Goal: Task Accomplishment & Management: Manage account settings

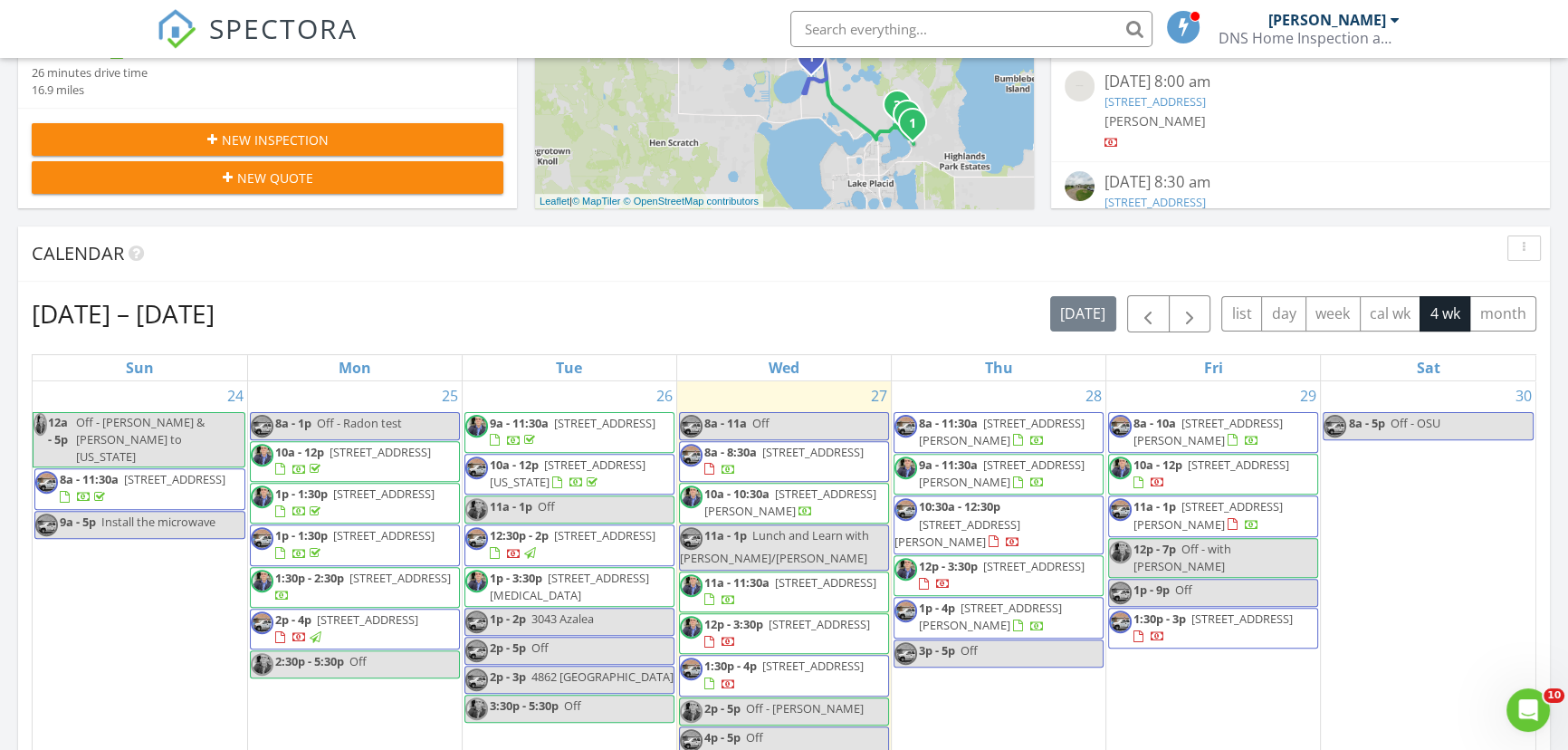
scroll to position [878, 0]
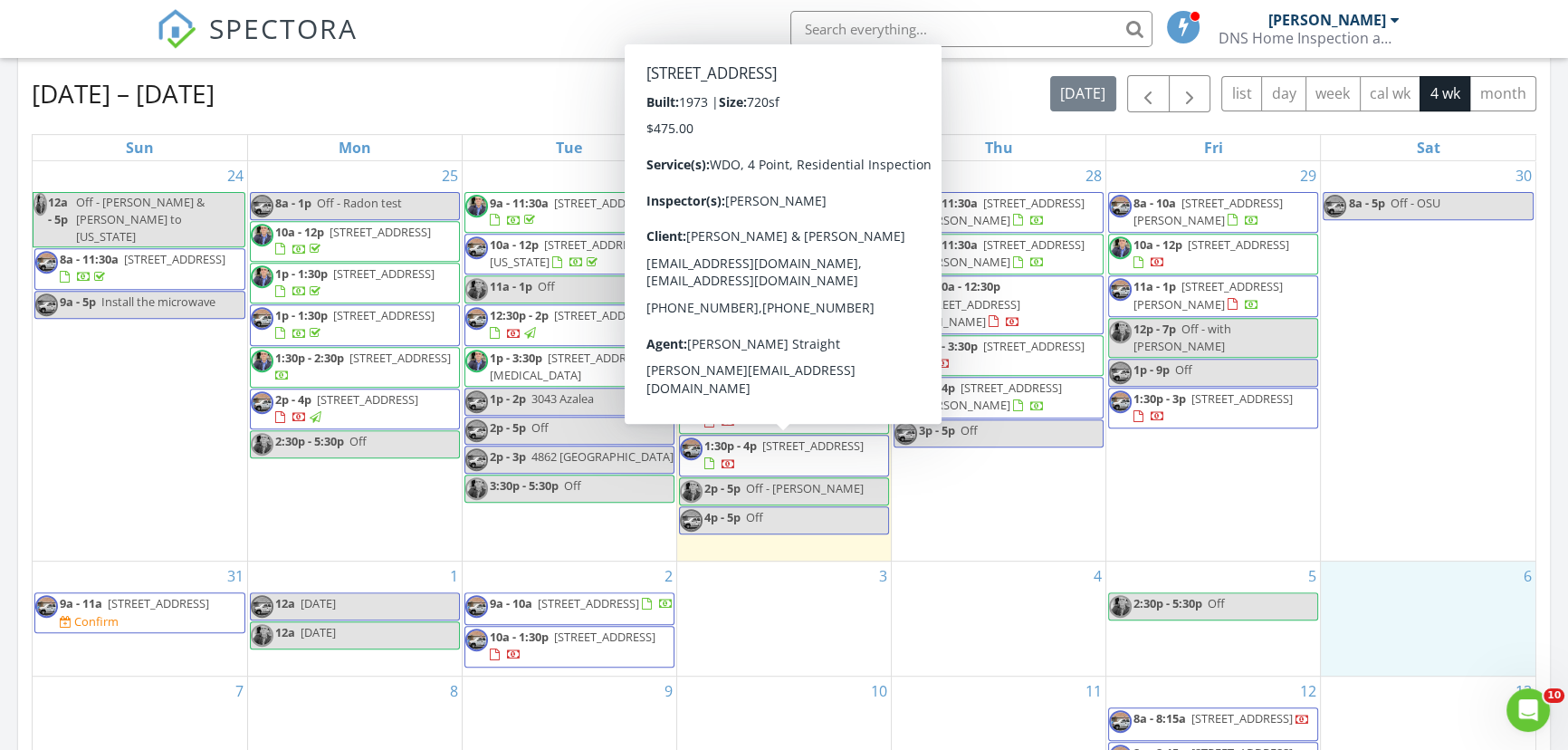
click at [776, 441] on span "4308 Chapel Dr Lot 60, Sebring 33870" at bounding box center [813, 446] width 101 height 17
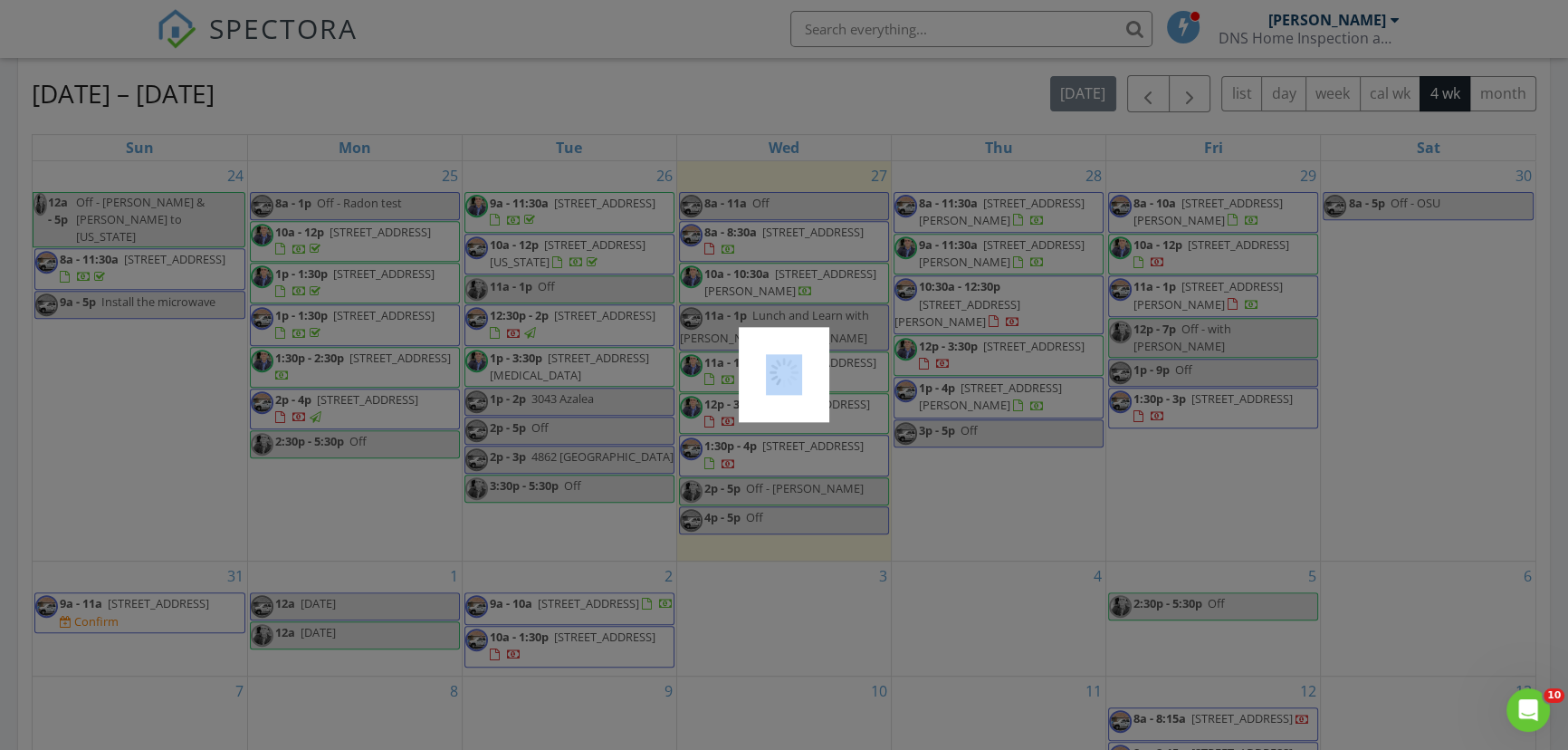
click at [776, 441] on div at bounding box center [784, 375] width 1568 height 750
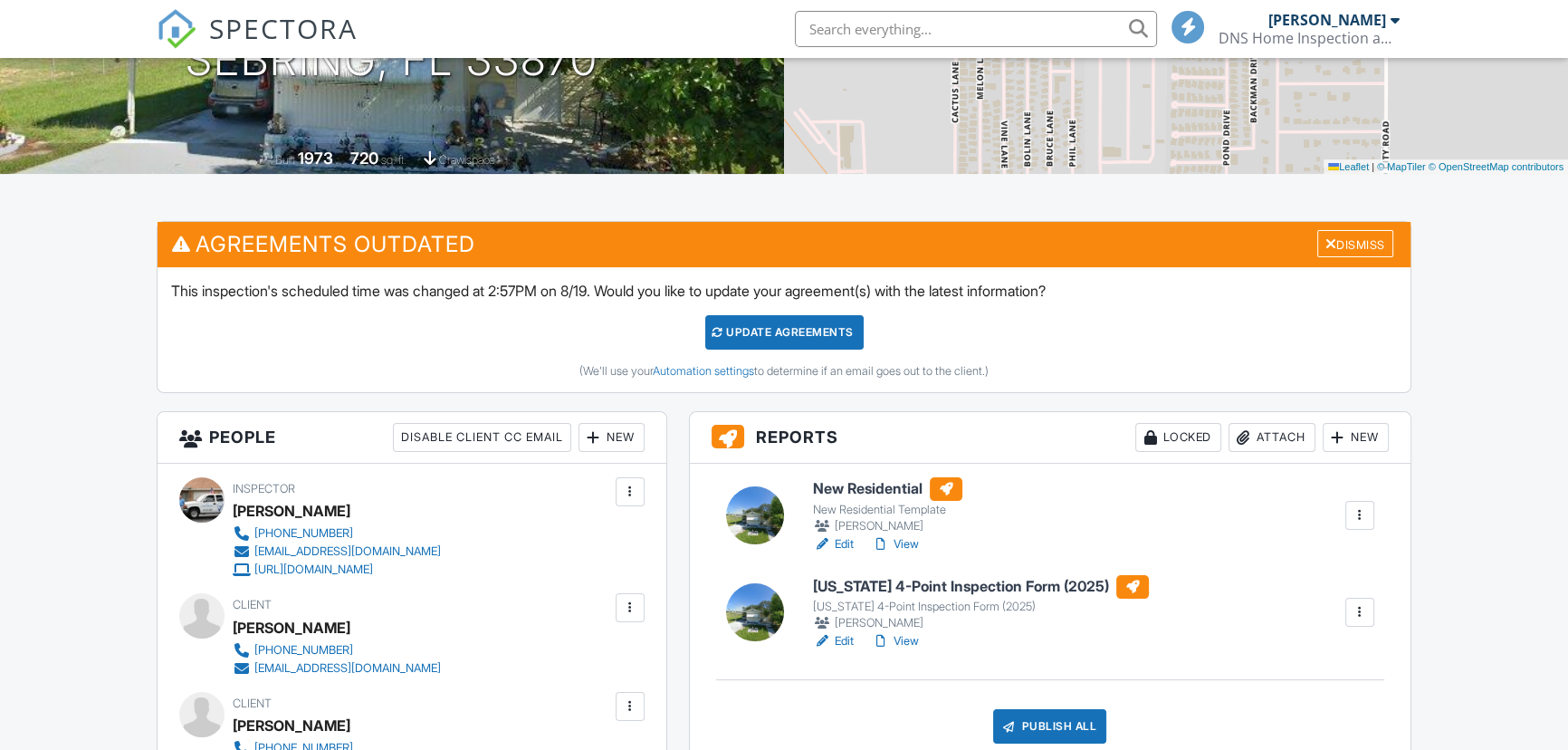
scroll to position [439, 0]
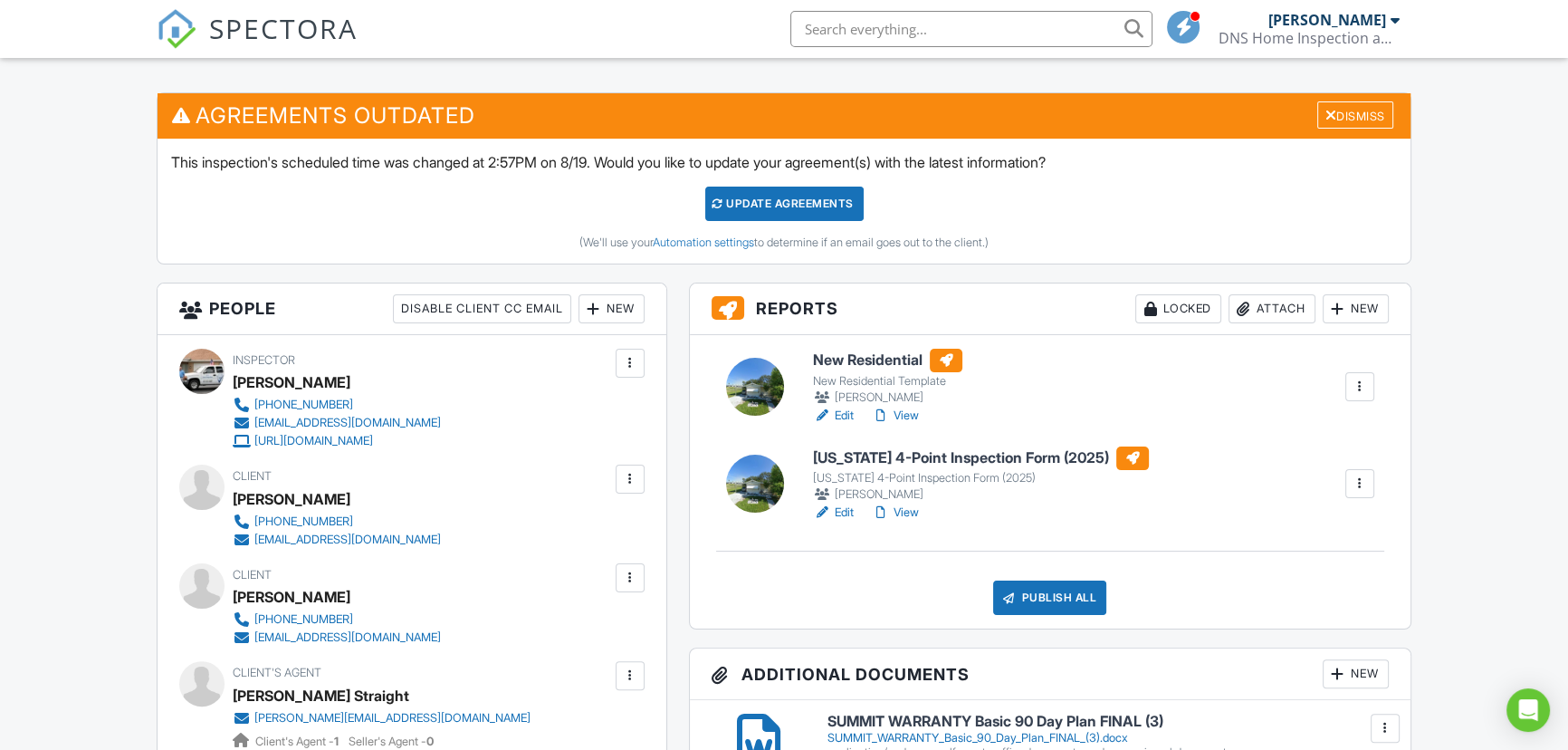
click at [895, 461] on h6 "[US_STATE] 4-Point Inspection Form (2025)" at bounding box center [981, 458] width 336 height 23
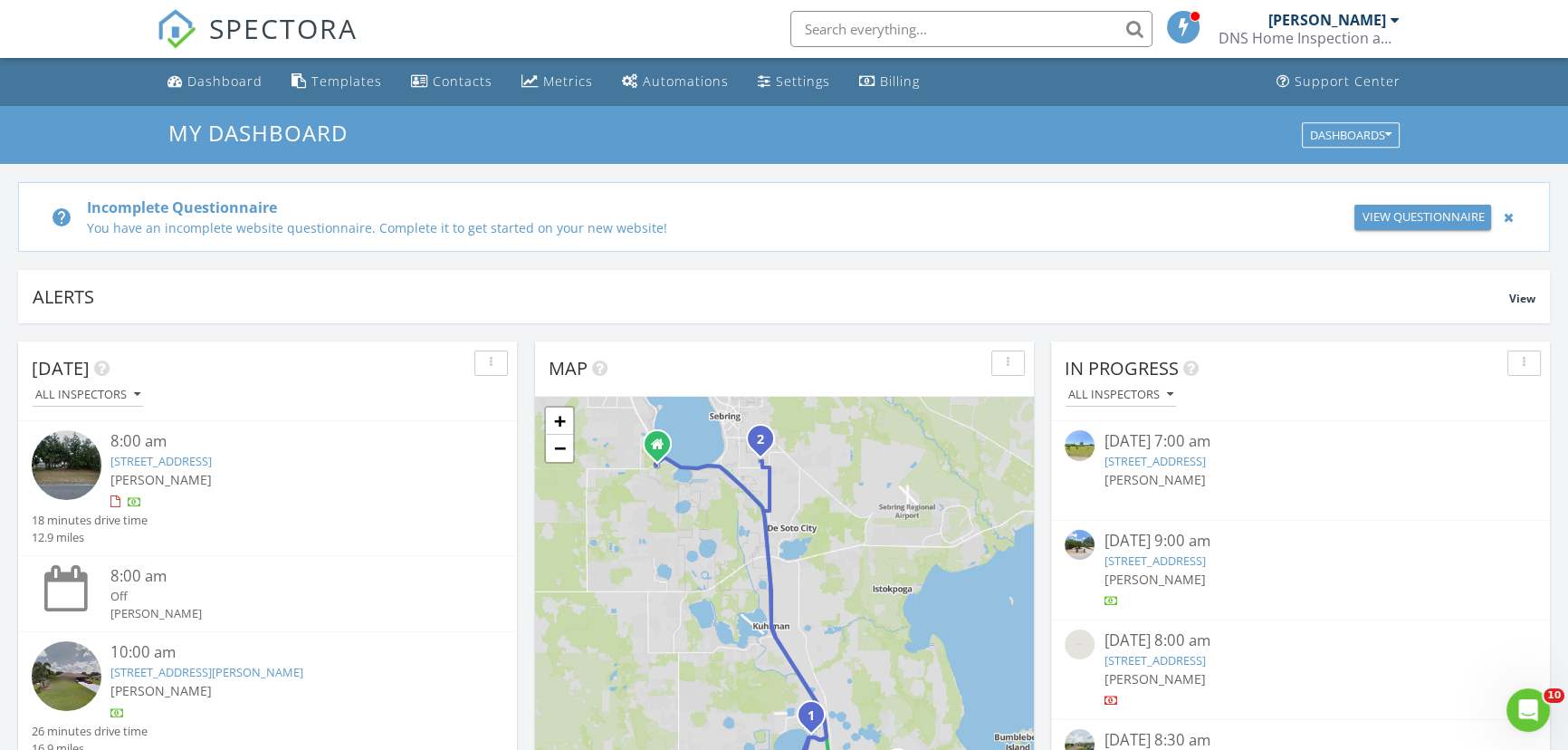
click at [829, 29] on input "text" at bounding box center [972, 29] width 362 height 36
click at [846, 22] on input "text" at bounding box center [972, 29] width 362 height 36
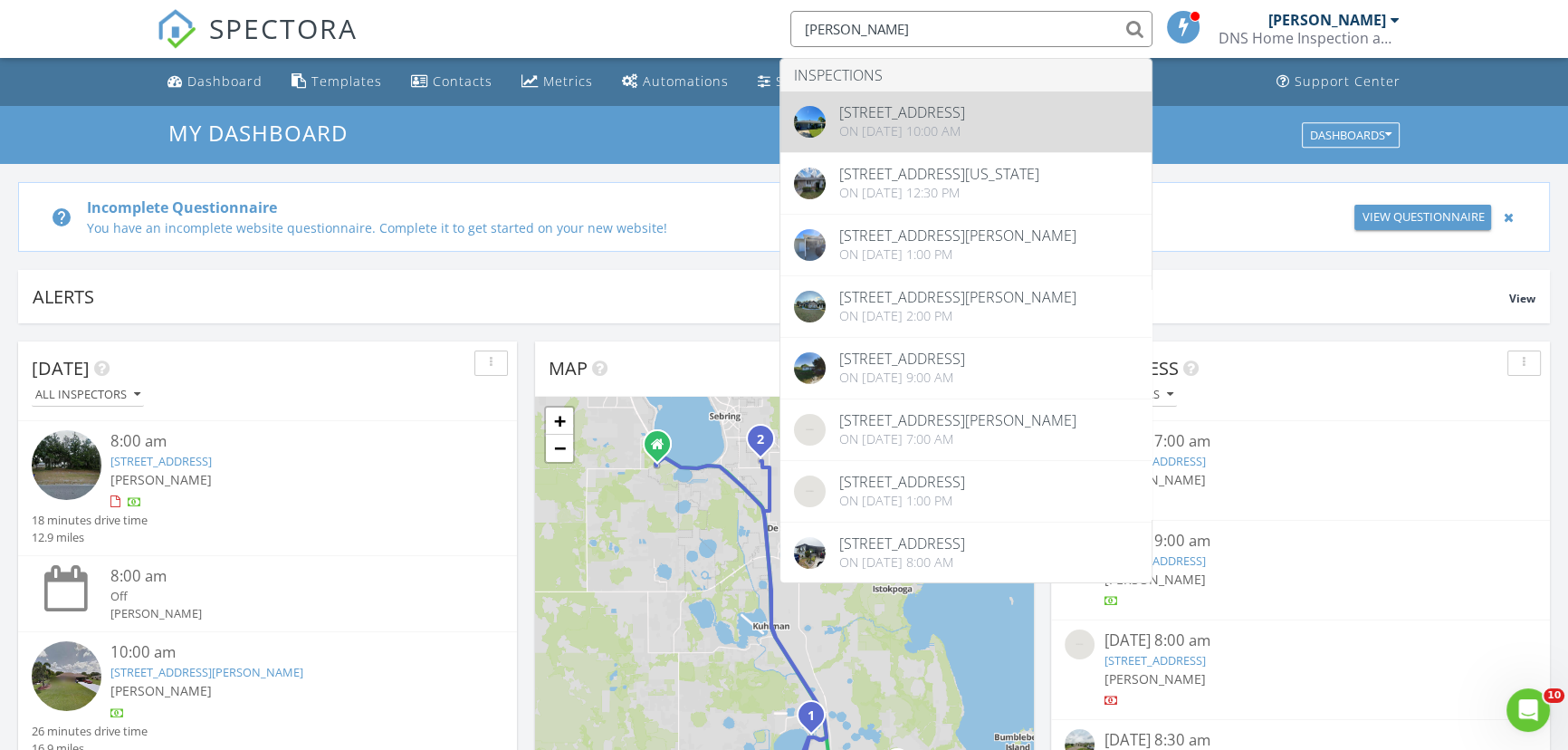
type input "Ray"
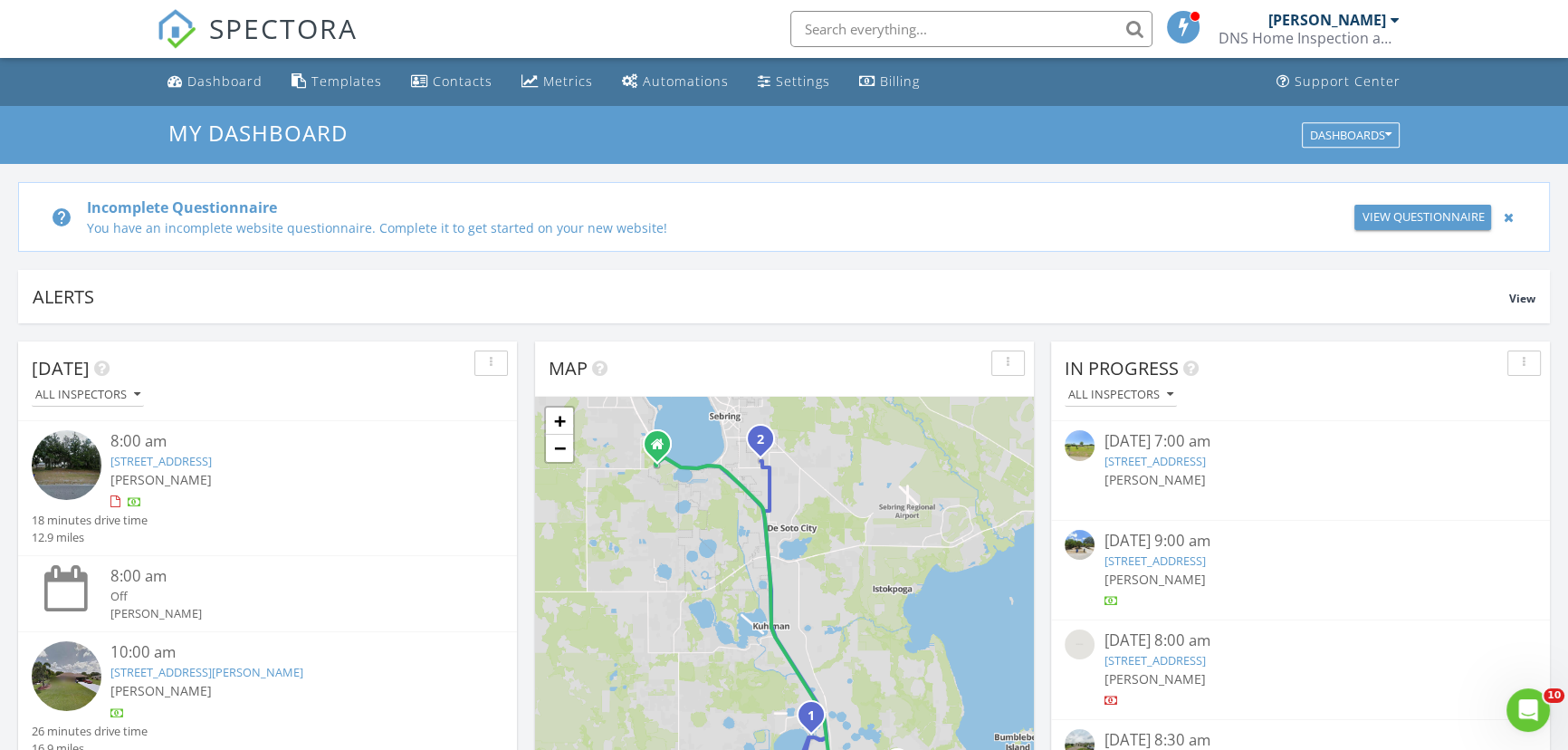
click at [844, 30] on input "text" at bounding box center [972, 29] width 362 height 36
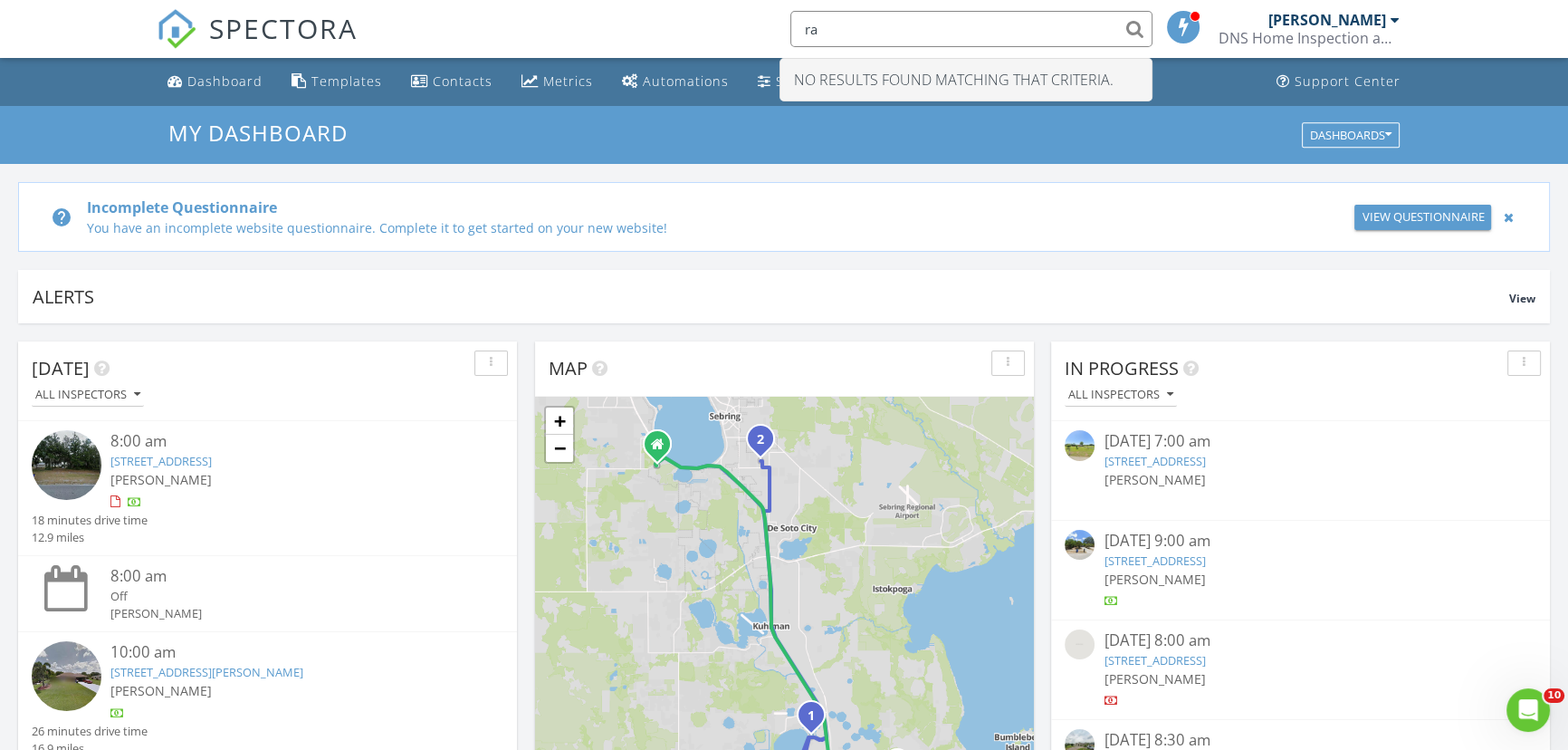
type input "r"
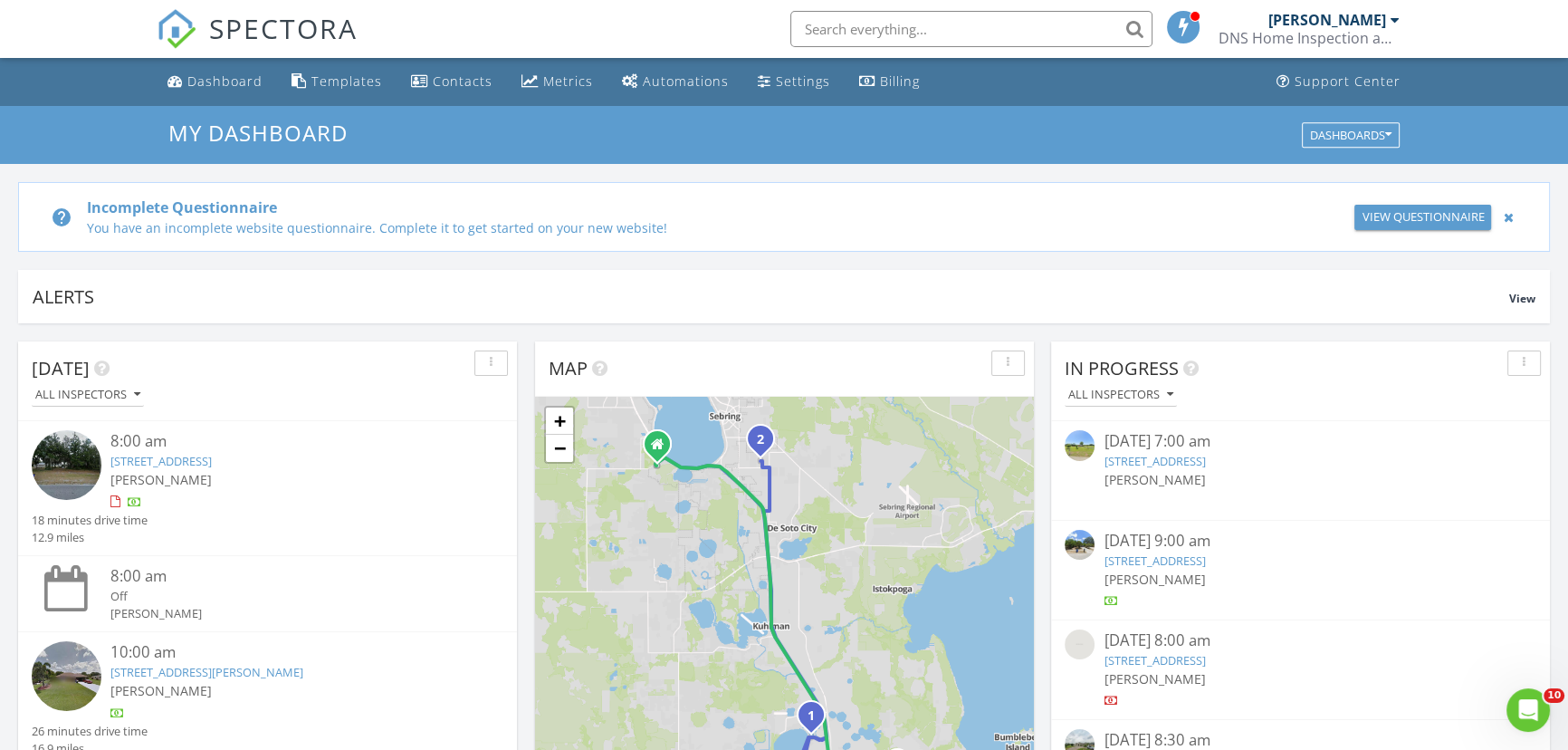
click at [1393, 18] on div at bounding box center [1395, 20] width 9 height 15
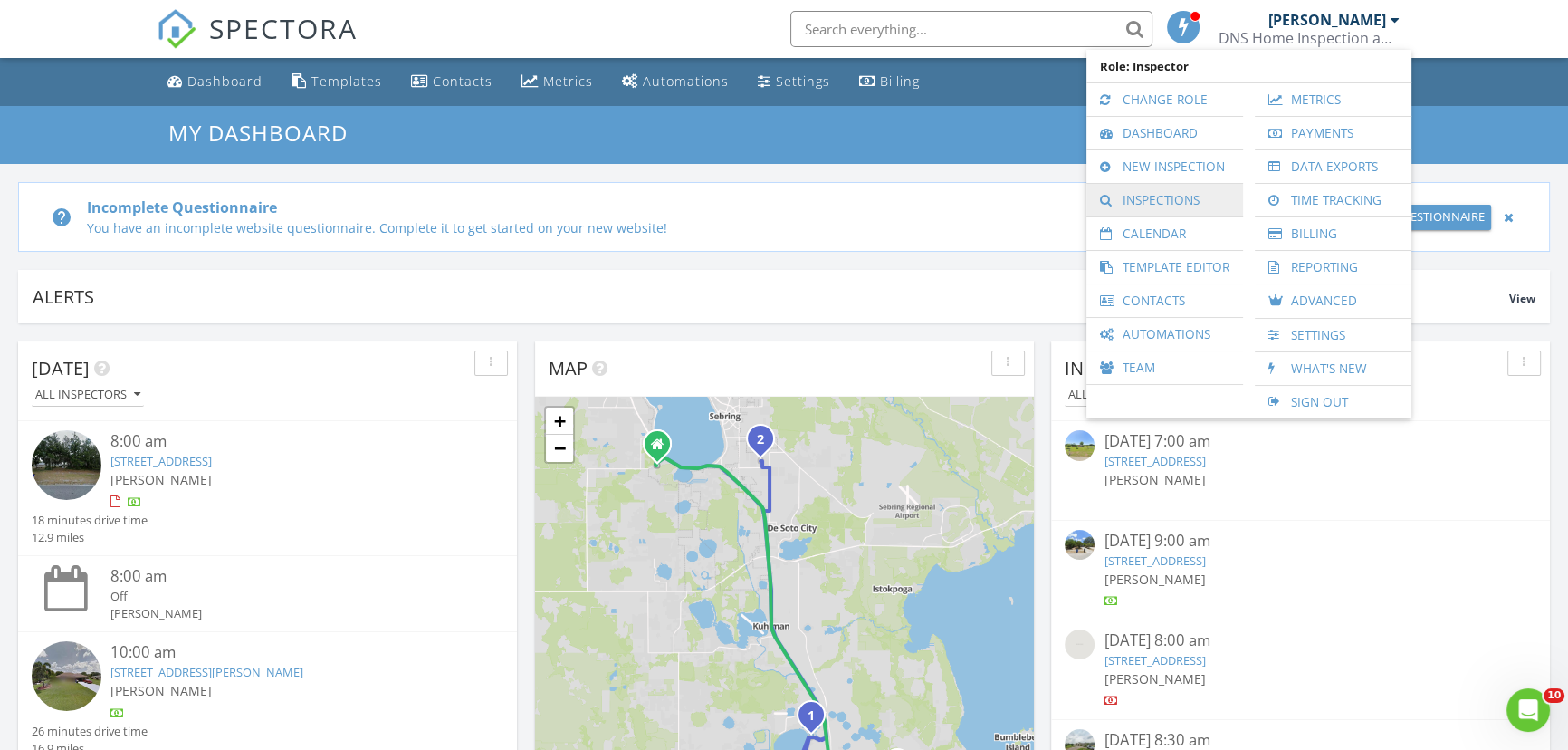
click at [1147, 197] on link "Inspections" at bounding box center [1164, 200] width 138 height 33
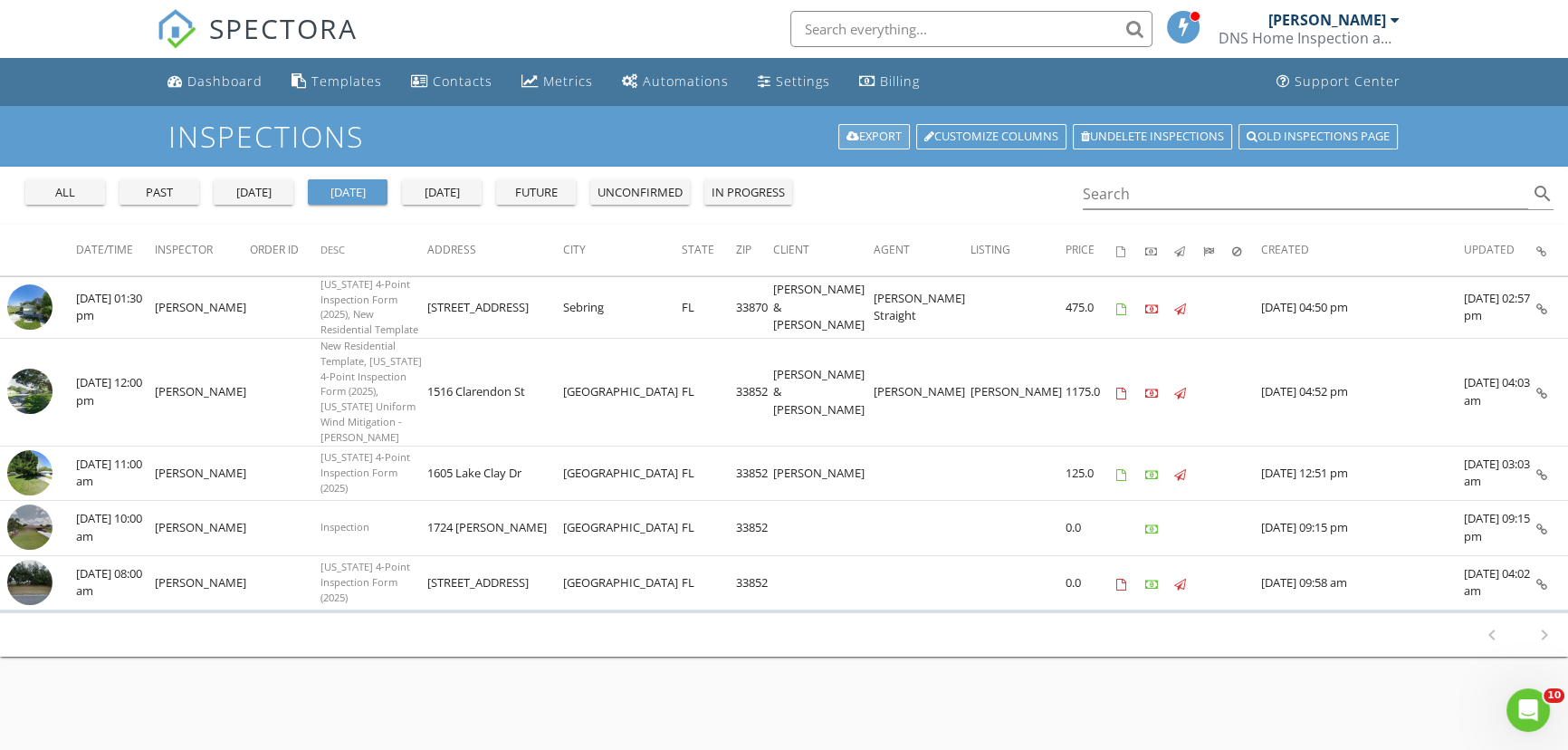
click at [848, 135] on link "Export" at bounding box center [874, 137] width 72 height 25
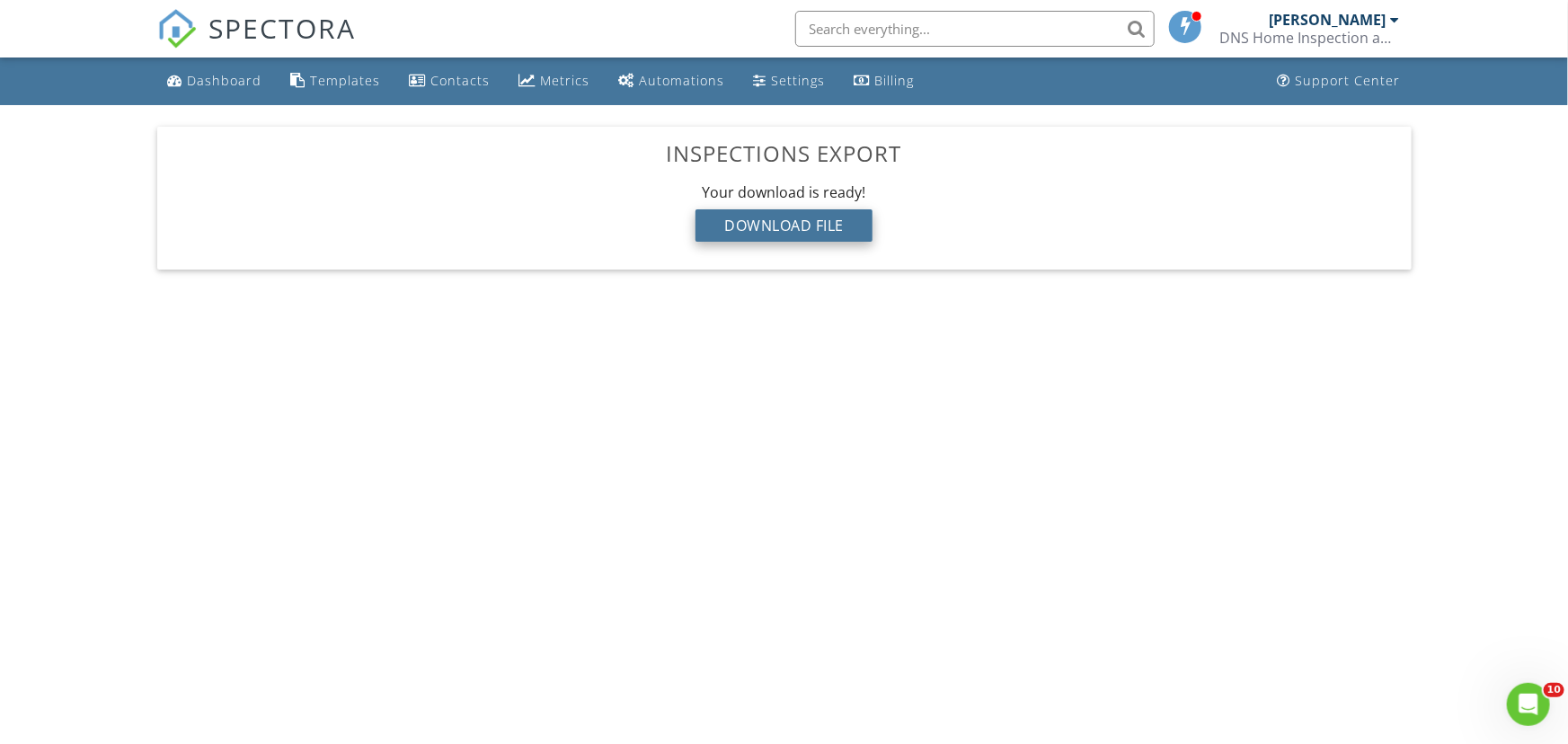
click at [759, 218] on div "Download File" at bounding box center [784, 225] width 177 height 32
click at [223, 81] on div "Dashboard" at bounding box center [225, 80] width 75 height 18
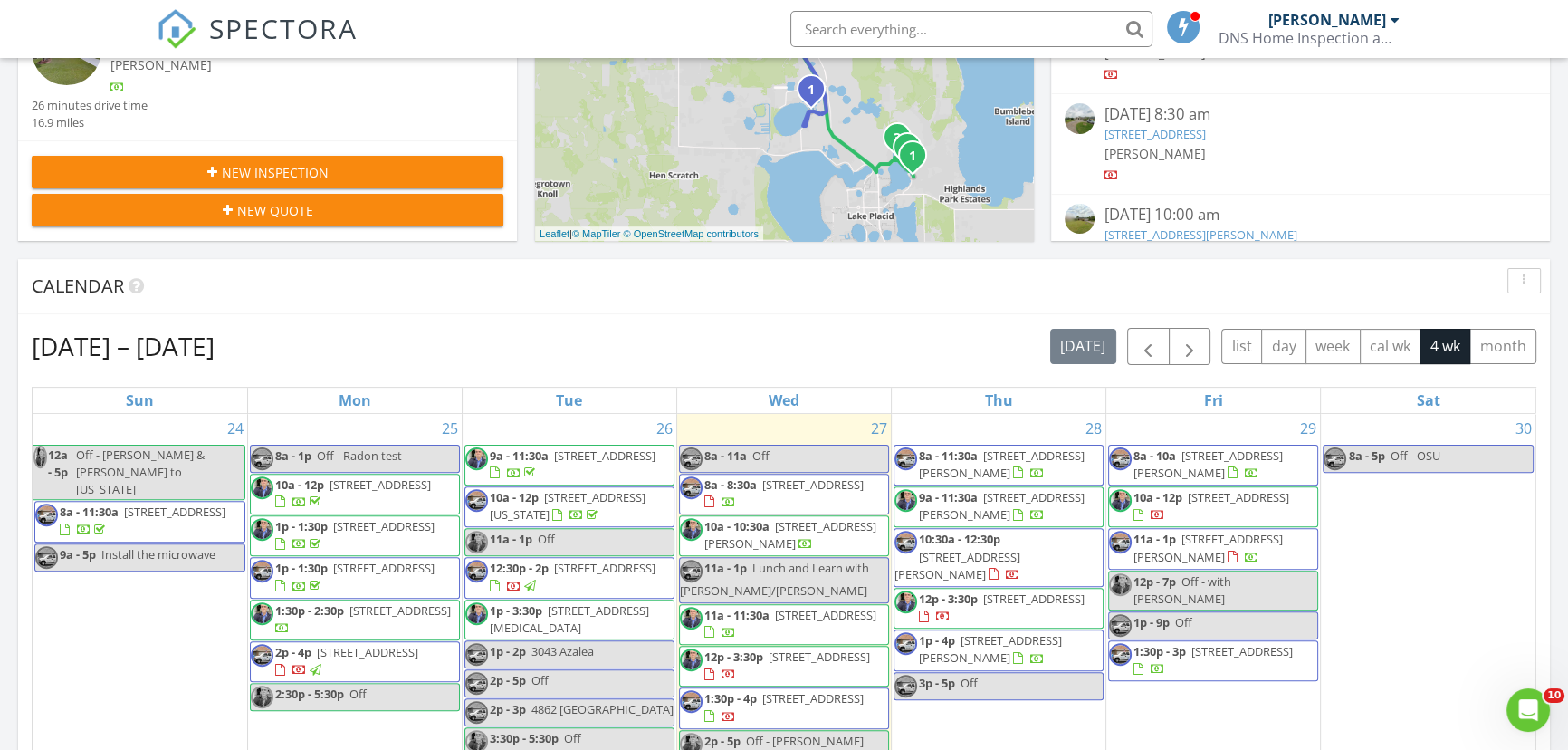
scroll to position [659, 0]
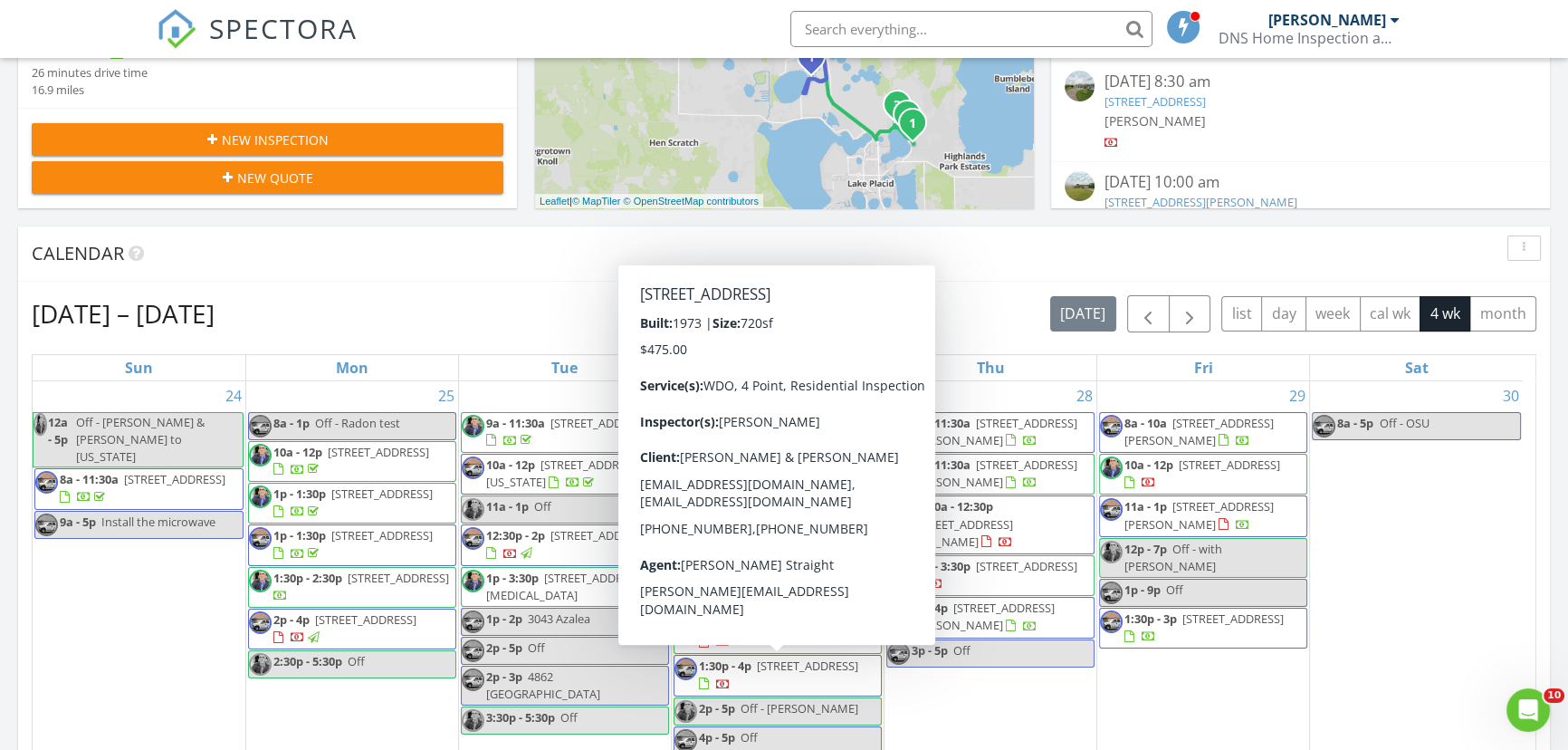
click at [796, 675] on span "4308 Chapel Dr Lot 60, Sebring 33870" at bounding box center [778, 675] width 160 height 33
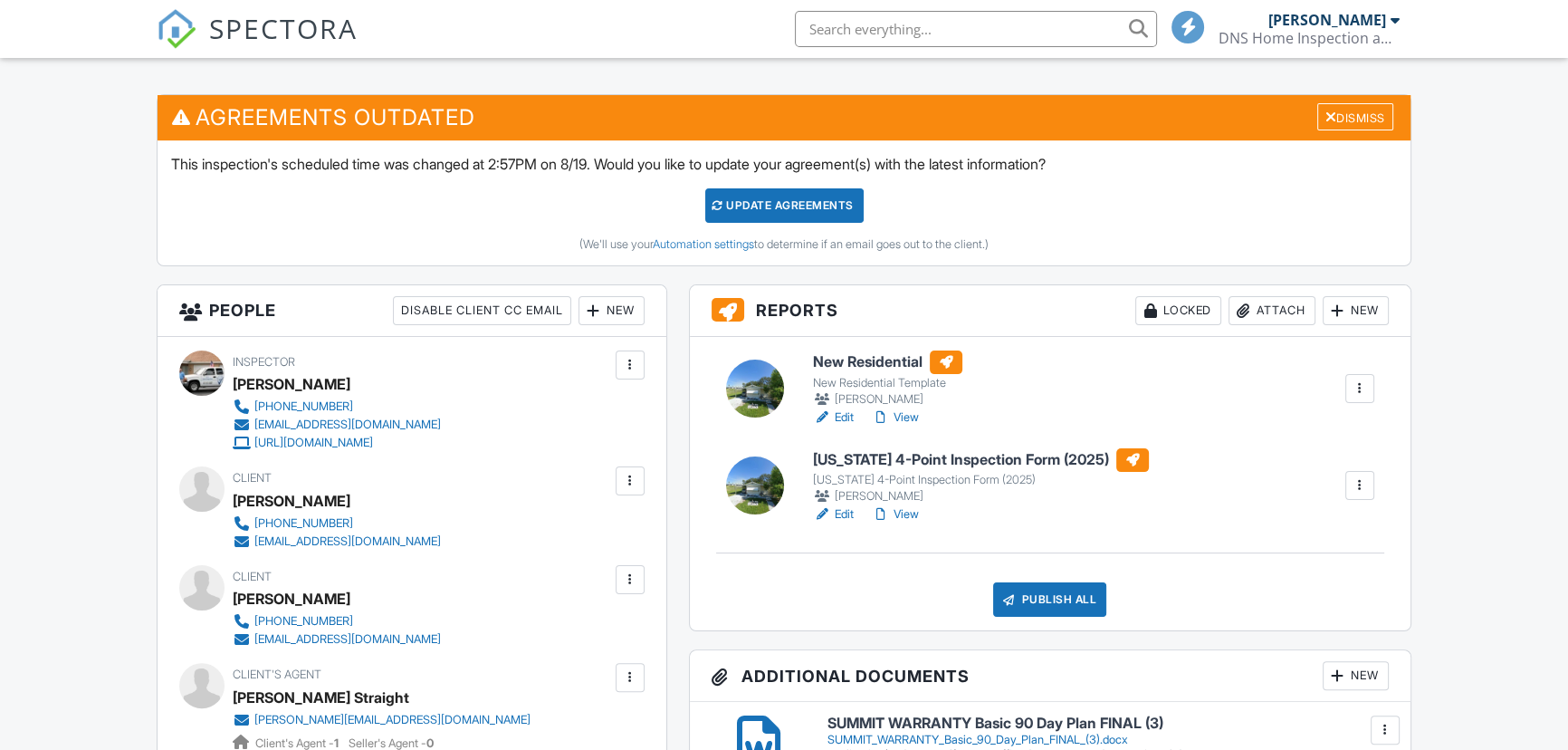
scroll to position [439, 0]
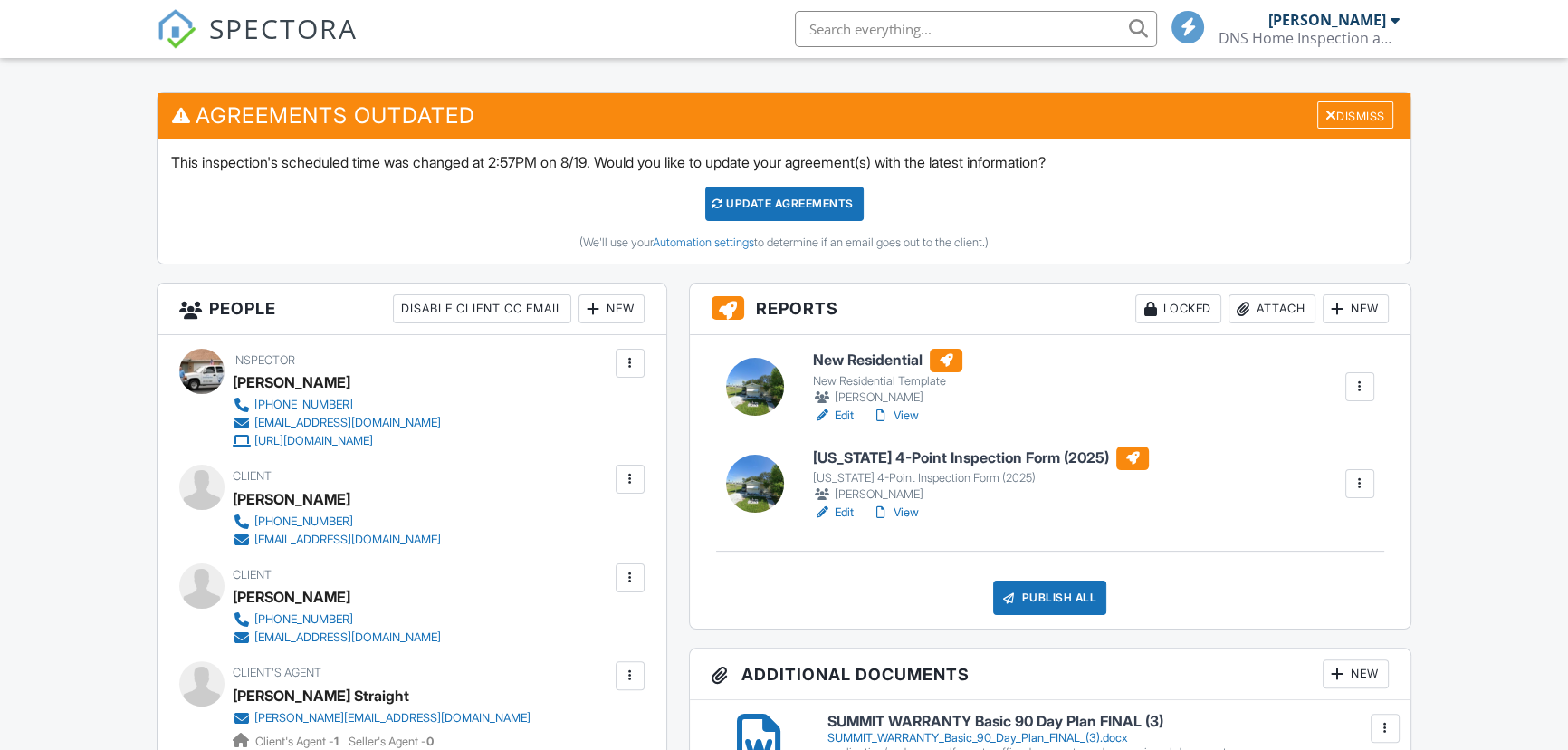
click at [856, 462] on h6 "[US_STATE] 4-Point Inspection Form (2025)" at bounding box center [981, 458] width 336 height 23
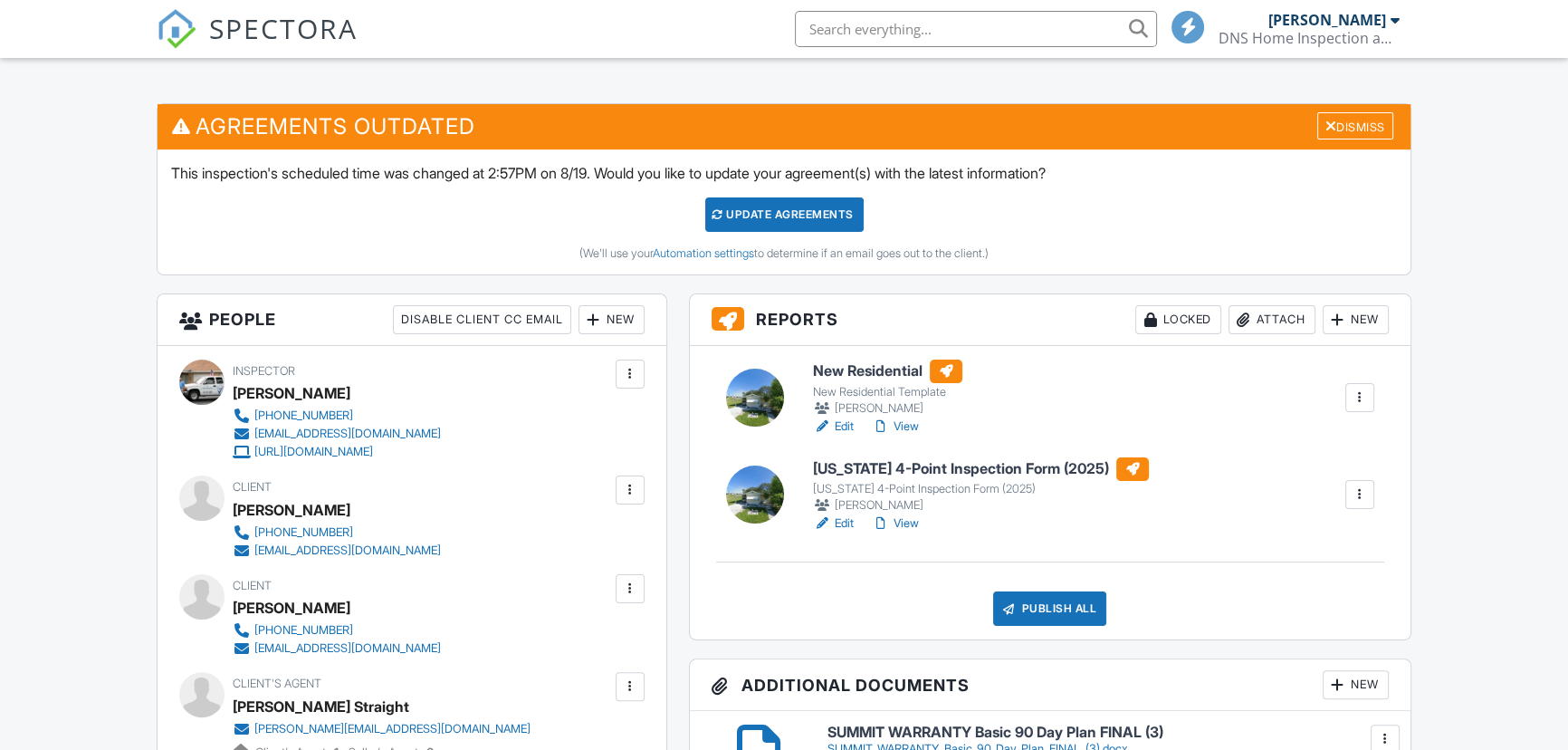
scroll to position [439, 0]
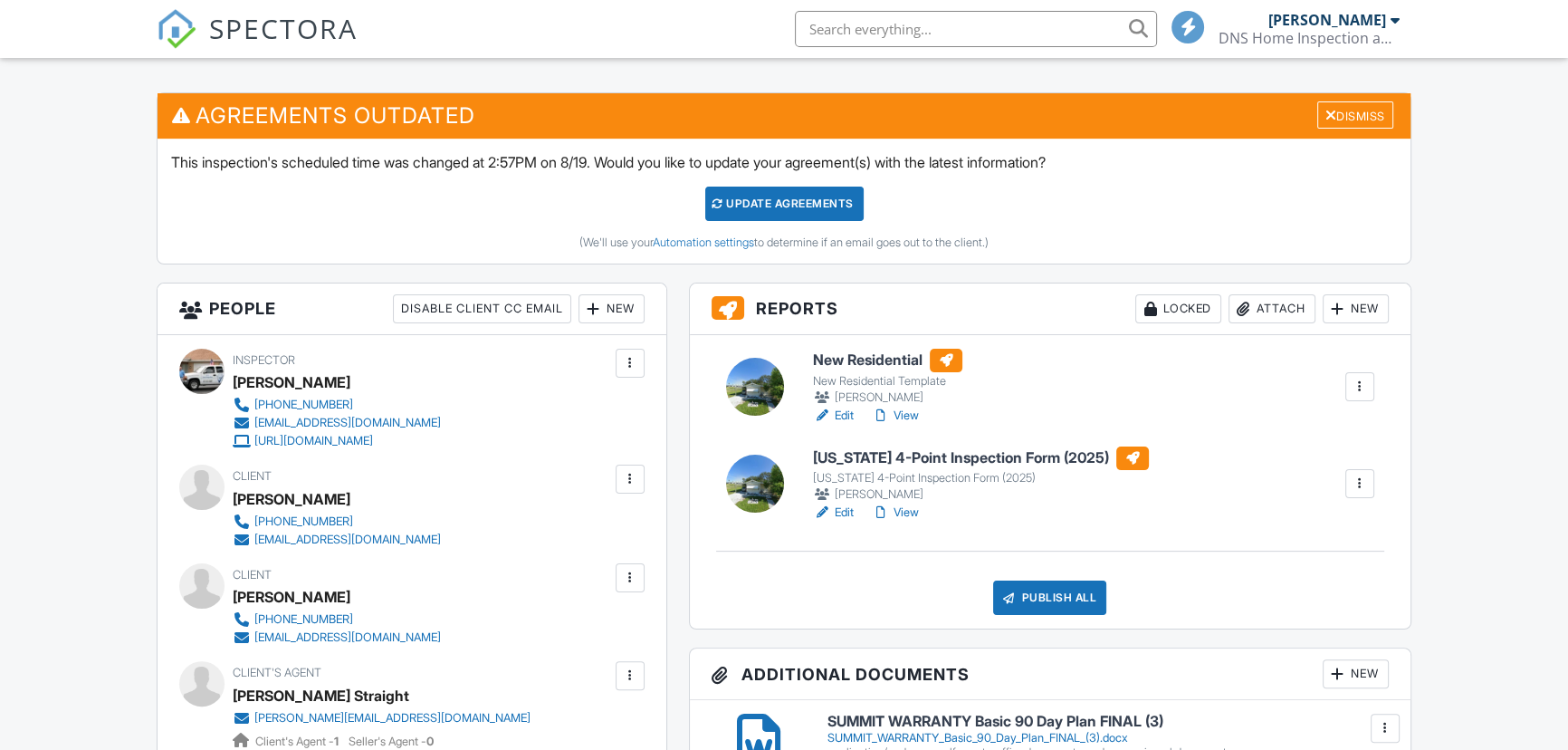
click at [839, 362] on h6 "New Residential" at bounding box center [887, 360] width 150 height 23
